Goal: Task Accomplishment & Management: Manage account settings

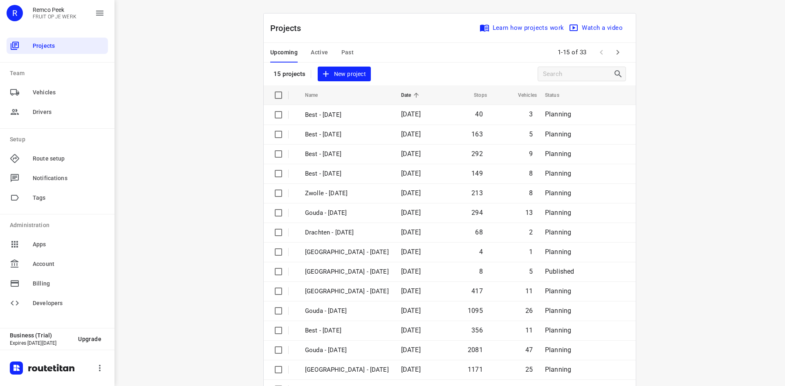
drag, startPoint x: 379, startPoint y: 268, endPoint x: 249, endPoint y: 281, distance: 130.6
click at [197, 212] on div "i © 2025 Routetitan , © Stadia Maps , © OpenMapTiles © OpenStreetMap contributo…" at bounding box center [449, 193] width 670 height 386
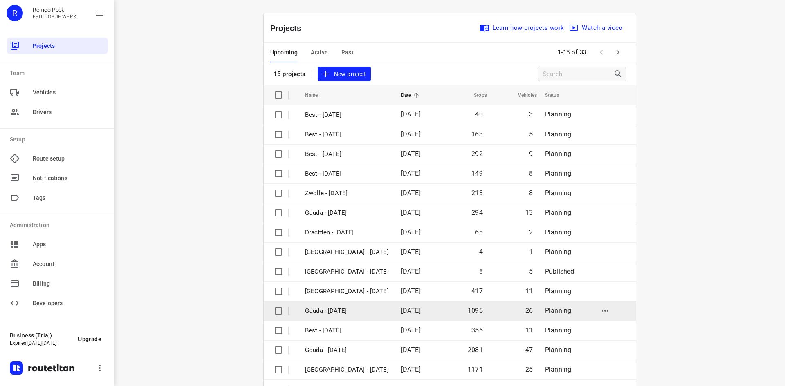
click at [334, 313] on p "Gouda - [DATE]" at bounding box center [347, 310] width 84 height 9
click at [335, 314] on p "Gouda - [DATE]" at bounding box center [347, 310] width 84 height 9
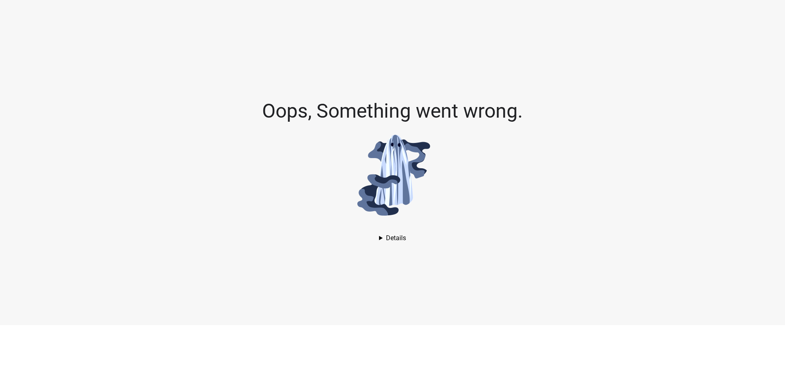
click at [391, 235] on details "AssertionError: Assertion failed. See [URL][DOMAIN_NAME] for details. in Unknow…" at bounding box center [392, 238] width 27 height 8
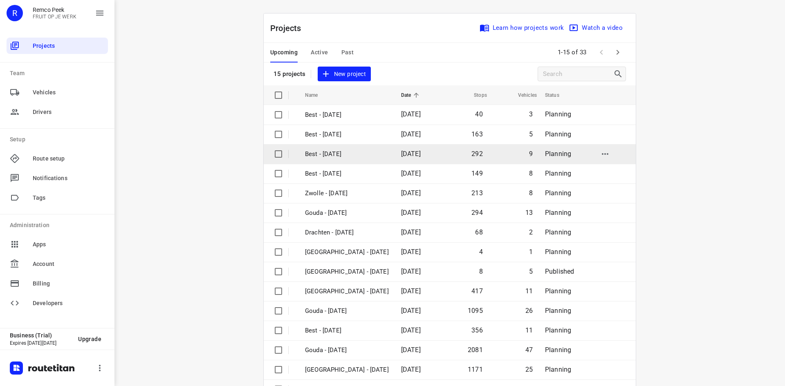
click at [335, 152] on p "Best - [DATE]" at bounding box center [347, 154] width 84 height 9
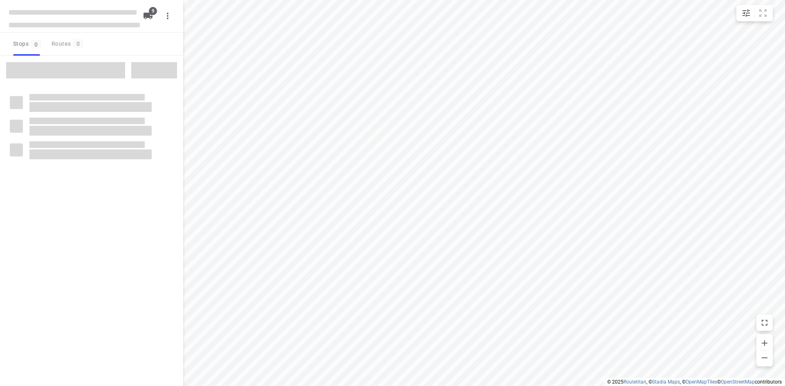
checkbox input "true"
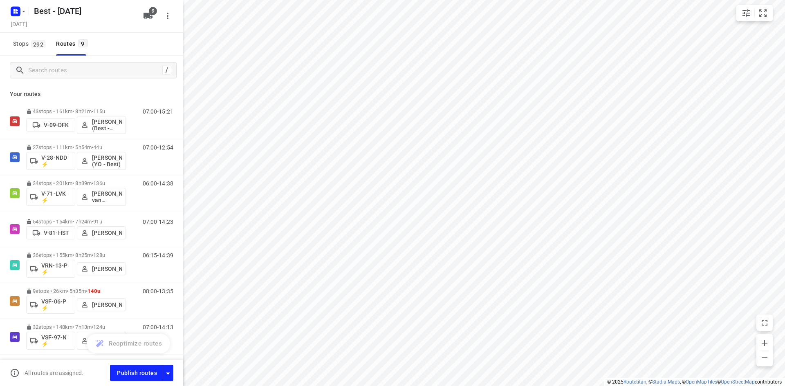
click at [14, 3] on div at bounding box center [17, 11] width 20 height 16
click at [18, 10] on icon "button" at bounding box center [17, 10] width 2 height 2
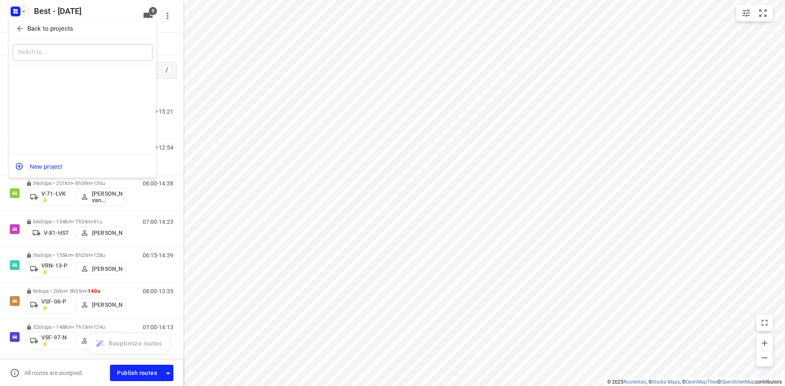
click at [38, 24] on button "Back to projects" at bounding box center [83, 28] width 140 height 13
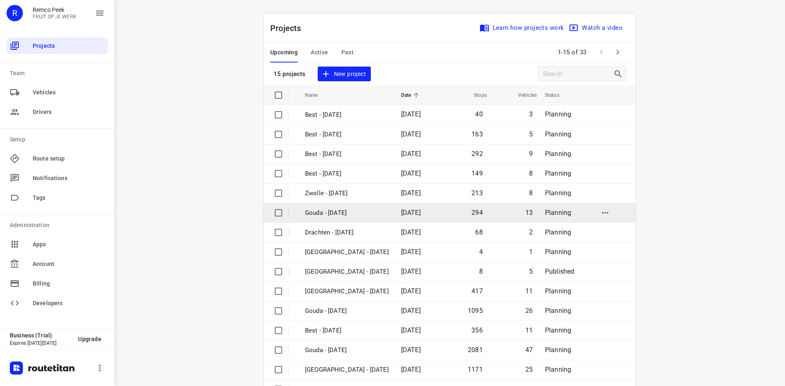
click at [349, 215] on p "Gouda - [DATE]" at bounding box center [347, 212] width 84 height 9
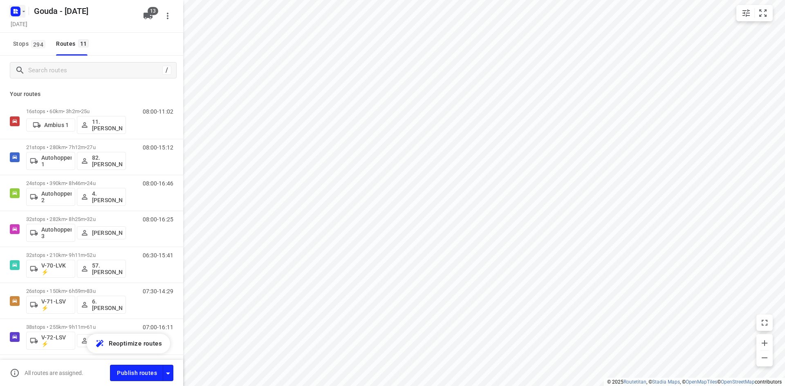
click at [16, 15] on rect "button" at bounding box center [16, 12] width 10 height 10
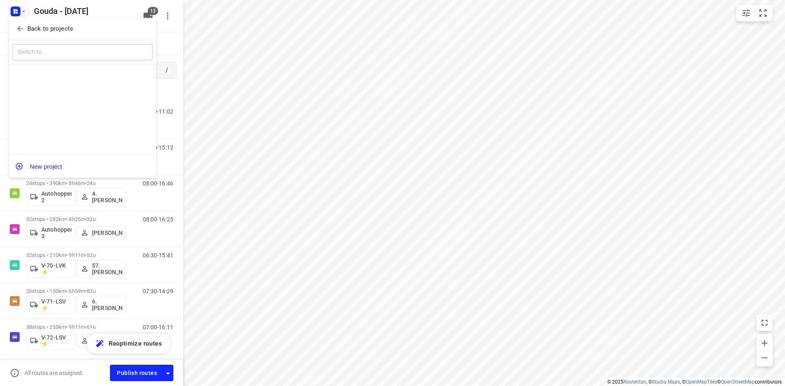
drag, startPoint x: 42, startPoint y: 22, endPoint x: 45, endPoint y: 27, distance: 5.9
click at [43, 24] on div "Back to projects" at bounding box center [82, 29] width 147 height 22
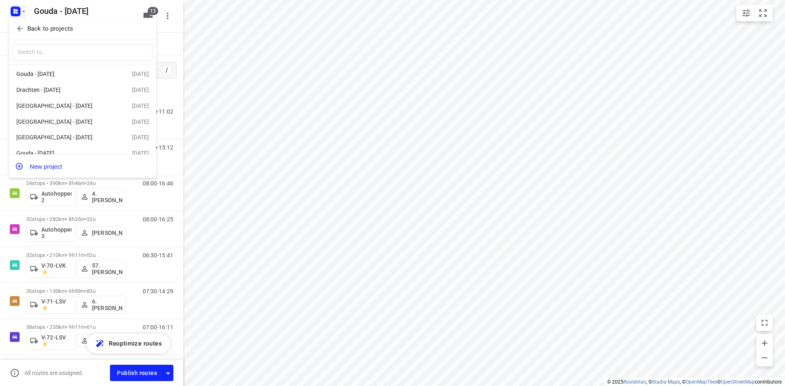
scroll to position [123, 0]
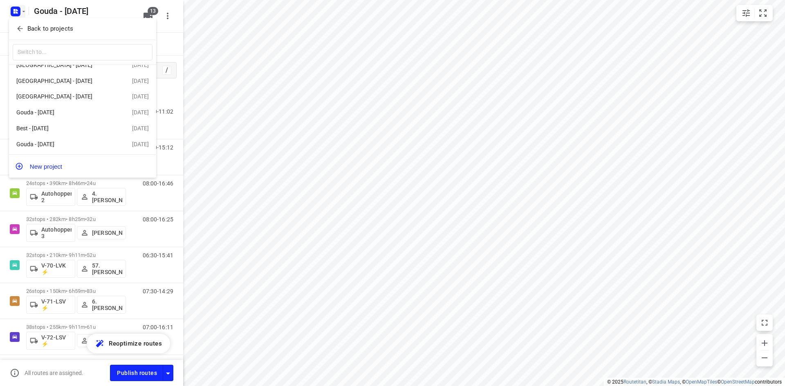
click at [91, 116] on div "Gouda - [DATE]" at bounding box center [63, 112] width 94 height 7
checkbox input "false"
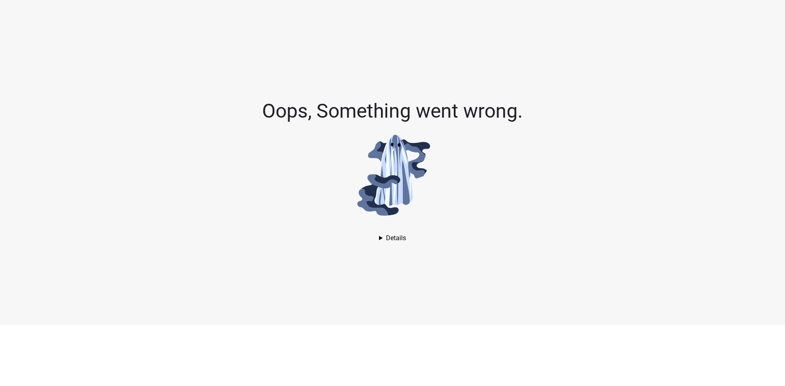
click at [398, 236] on details "AssertionError: Assertion failed. See https://openlayers.org/en/v6.15.1/doc/err…" at bounding box center [392, 238] width 27 height 8
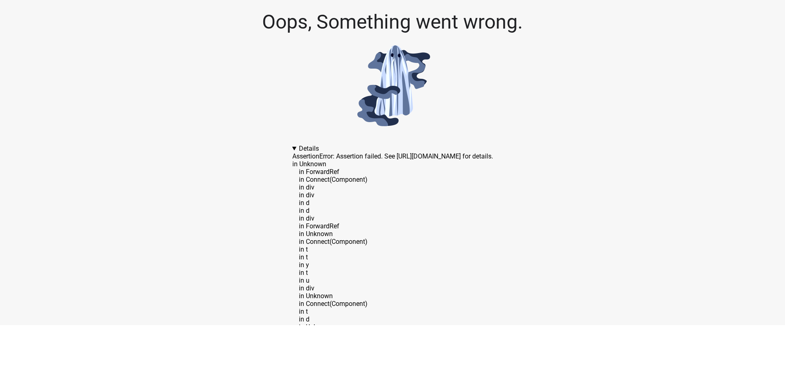
click at [292, 177] on details "AssertionError: Assertion failed. See https://openlayers.org/en/v6.15.1/doc/err…" at bounding box center [392, 238] width 201 height 186
click at [292, 145] on details "AssertionError: Assertion failed. See https://openlayers.org/en/v6.15.1/doc/err…" at bounding box center [392, 238] width 201 height 186
click at [254, 144] on div "Oops, Something went wrong. AssertionError: Assertion failed. See https://openl…" at bounding box center [392, 162] width 785 height 325
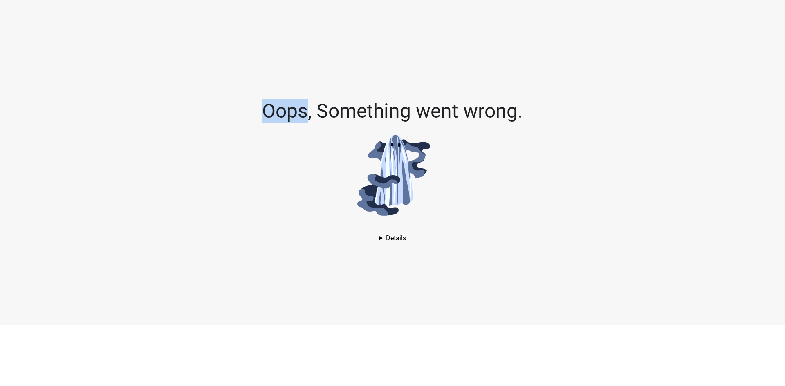
click at [390, 238] on details "AssertionError: Assertion failed. See https://openlayers.org/en/v6.15.1/doc/err…" at bounding box center [392, 238] width 27 height 8
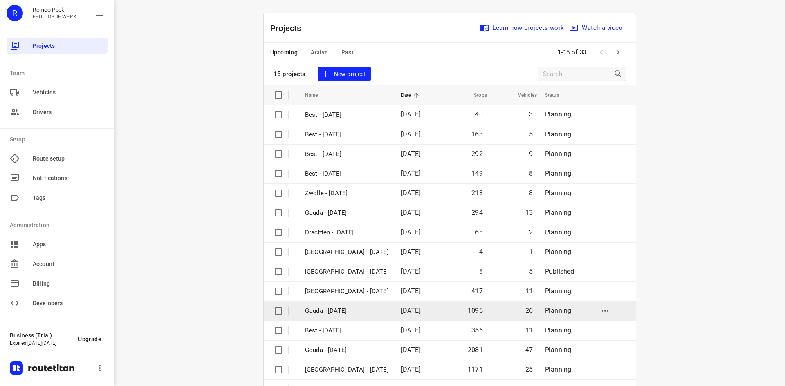
click at [350, 311] on p "Gouda - [DATE]" at bounding box center [347, 310] width 84 height 9
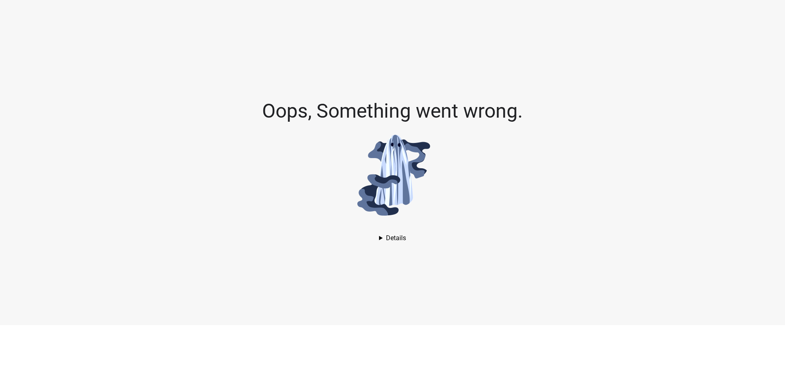
click at [383, 243] on div "Oops, Something went wrong. AssertionError: Assertion failed. See [URL][DOMAIN_…" at bounding box center [392, 162] width 785 height 325
click at [389, 237] on details "AssertionError: Assertion failed. See [URL][DOMAIN_NAME] for details. in Unknow…" at bounding box center [392, 238] width 27 height 8
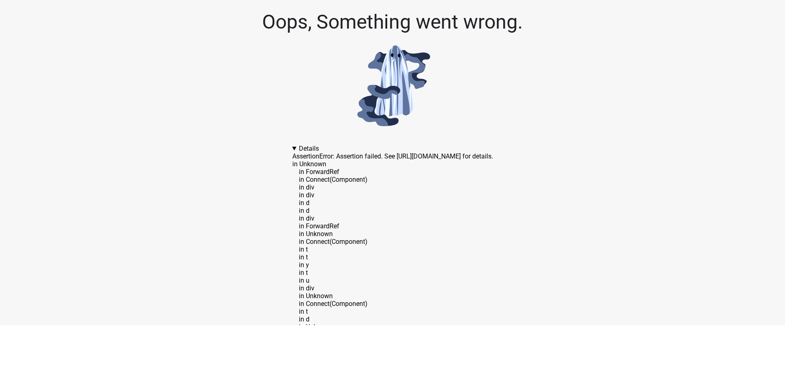
click at [292, 145] on details "AssertionError: Assertion failed. See [URL][DOMAIN_NAME] for details. in Unknow…" at bounding box center [392, 238] width 201 height 186
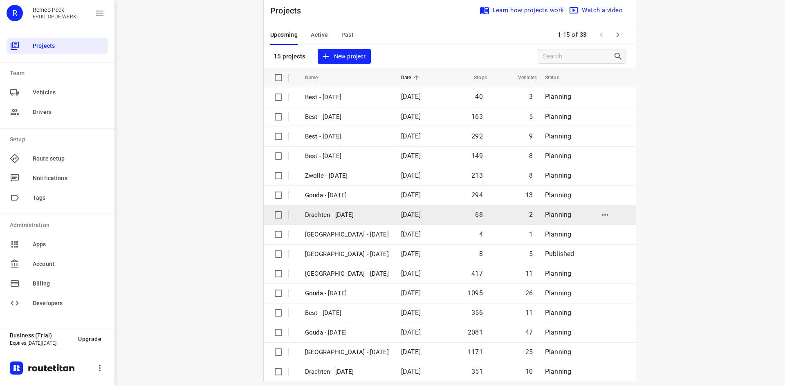
scroll to position [27, 0]
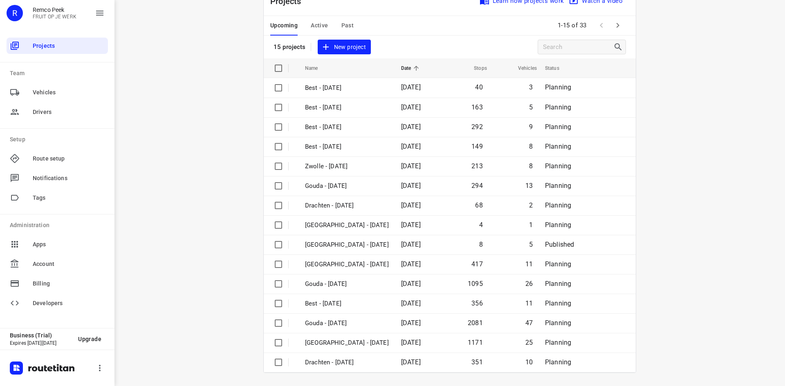
click at [616, 26] on icon "button" at bounding box center [617, 25] width 10 height 10
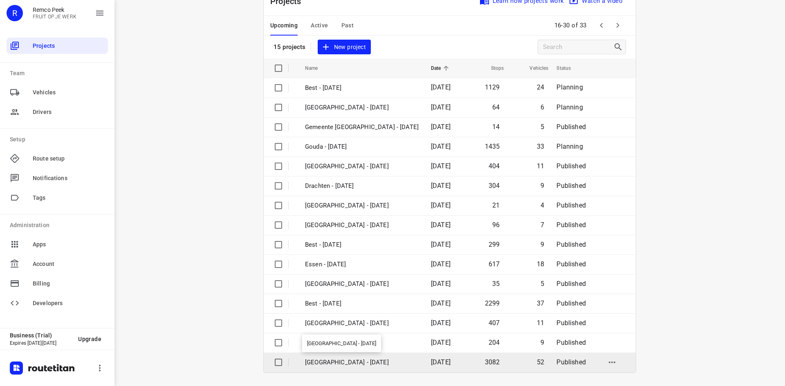
click at [353, 367] on p "[GEOGRAPHIC_DATA] - [DATE]" at bounding box center [362, 362] width 114 height 9
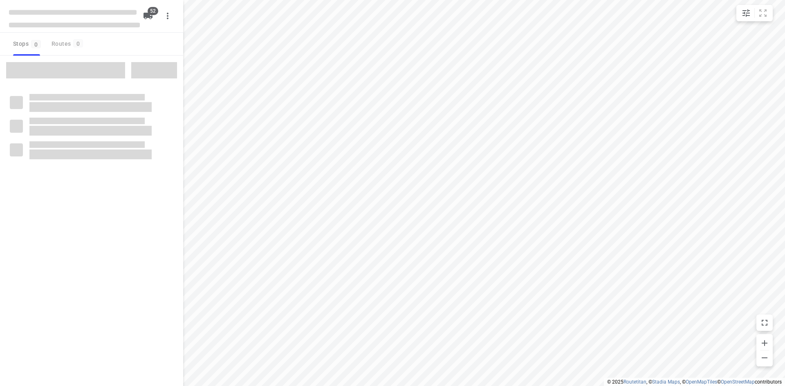
checkbox input "true"
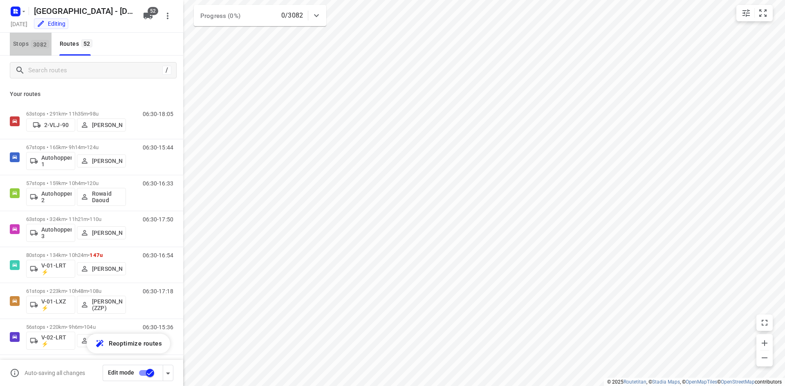
drag, startPoint x: 34, startPoint y: 47, endPoint x: 57, endPoint y: 64, distance: 28.4
click at [34, 47] on span "3082" at bounding box center [40, 44] width 18 height 8
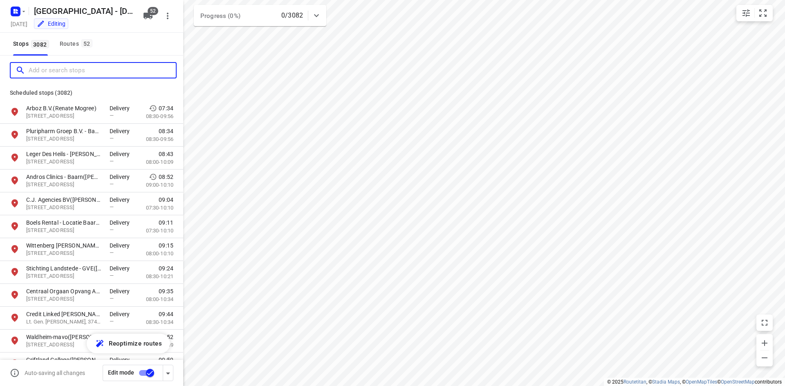
click at [62, 66] on input "Add or search stops" at bounding box center [102, 70] width 147 height 13
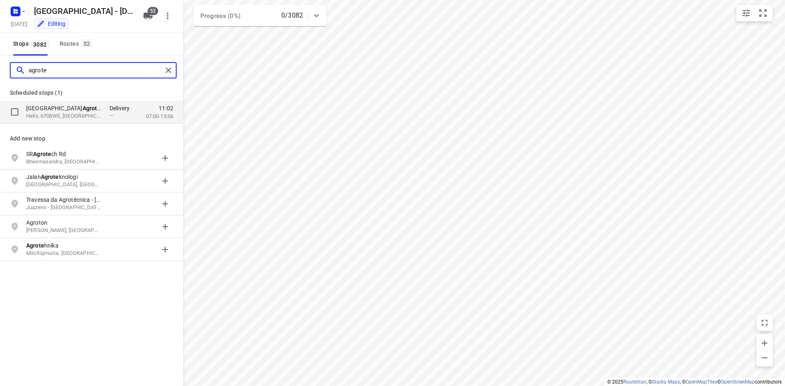
type input "agrote"
click at [78, 112] on p "Helix, 6708WE, Wageningen, NL" at bounding box center [63, 116] width 75 height 8
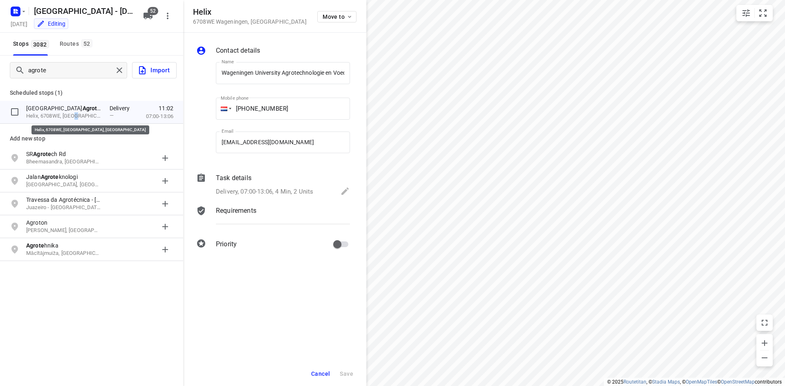
scroll to position [0, 155]
click at [322, 374] on span "Cancel" at bounding box center [320, 374] width 19 height 7
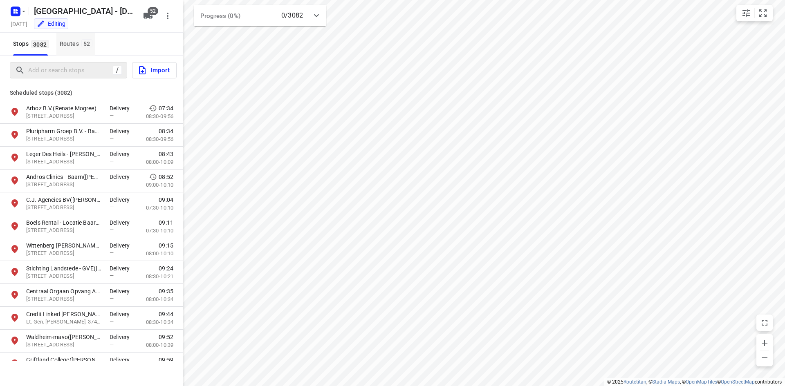
click at [90, 45] on span "52" at bounding box center [86, 43] width 11 height 8
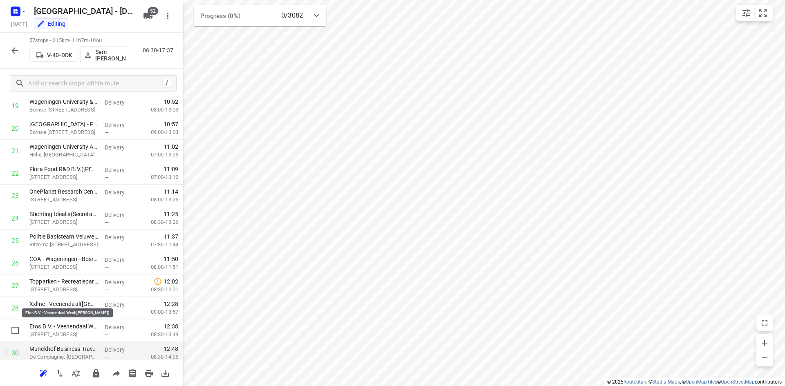
scroll to position [490, 0]
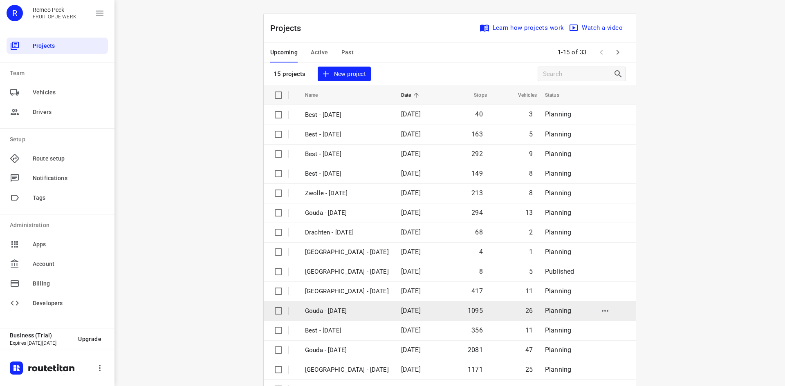
click at [369, 310] on p "Gouda - [DATE]" at bounding box center [347, 310] width 84 height 9
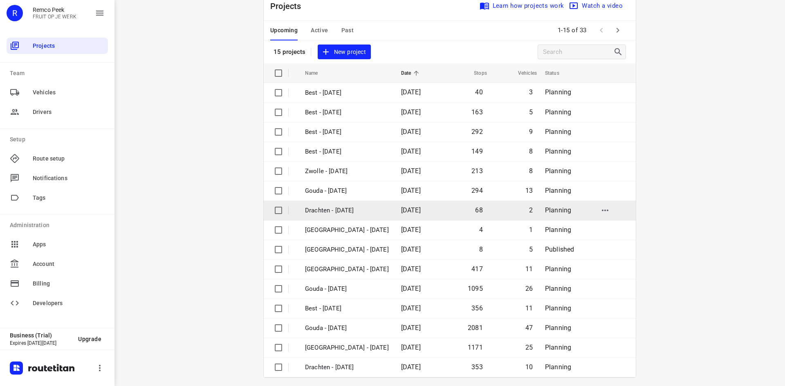
scroll to position [27, 0]
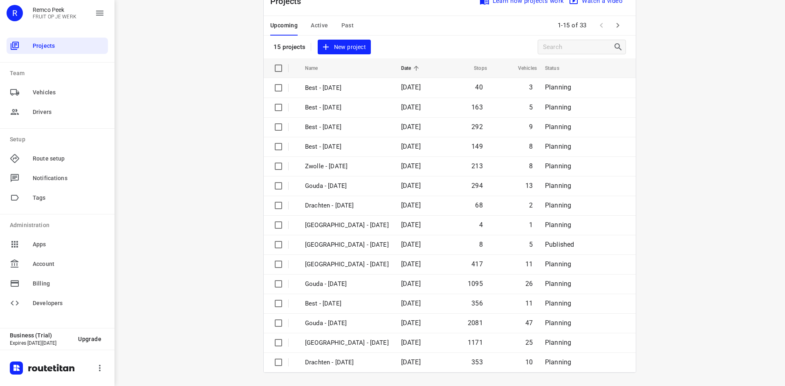
click at [615, 21] on icon "button" at bounding box center [617, 25] width 10 height 10
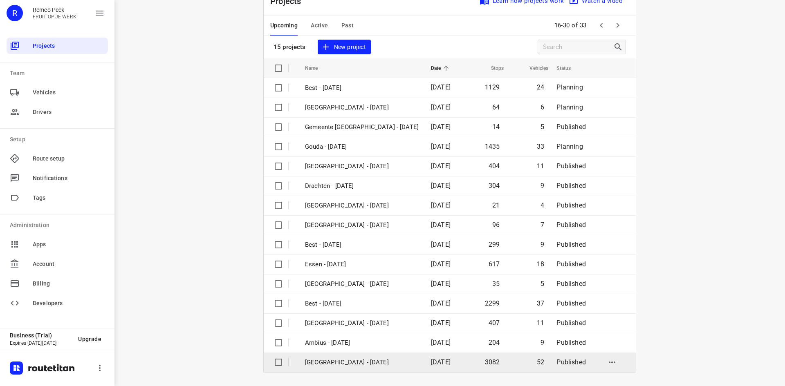
click at [353, 361] on p "[GEOGRAPHIC_DATA] - [DATE]" at bounding box center [362, 362] width 114 height 9
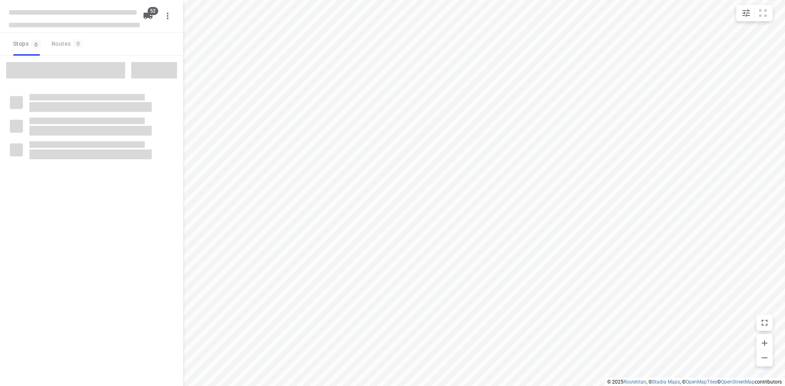
checkbox input "true"
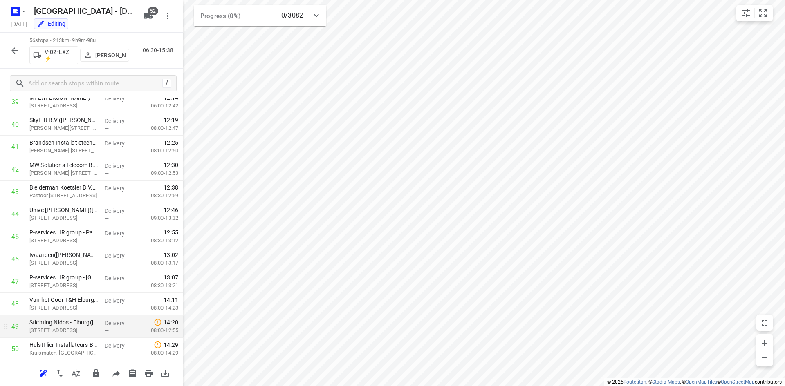
scroll to position [1060, 0]
